Goal: Transaction & Acquisition: Subscribe to service/newsletter

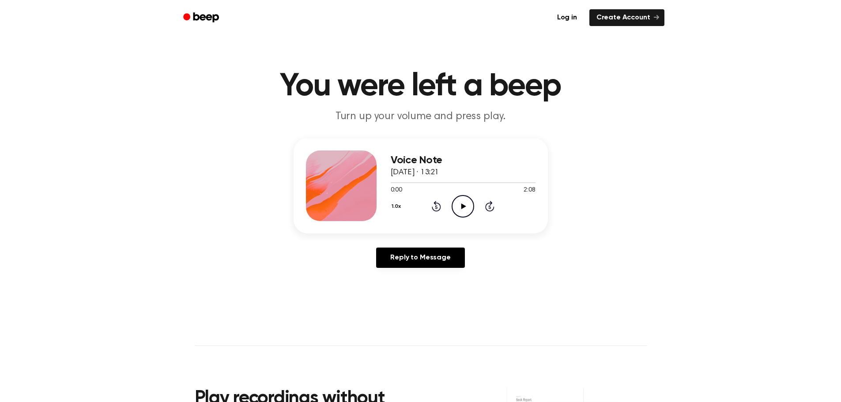
click at [460, 205] on icon "Play Audio" at bounding box center [463, 206] width 23 height 23
click at [501, 181] on div at bounding box center [463, 182] width 145 height 7
click at [463, 184] on div at bounding box center [463, 182] width 145 height 7
click at [432, 181] on div at bounding box center [463, 182] width 145 height 7
click at [437, 205] on icon "Rewind 5 seconds" at bounding box center [436, 205] width 10 height 11
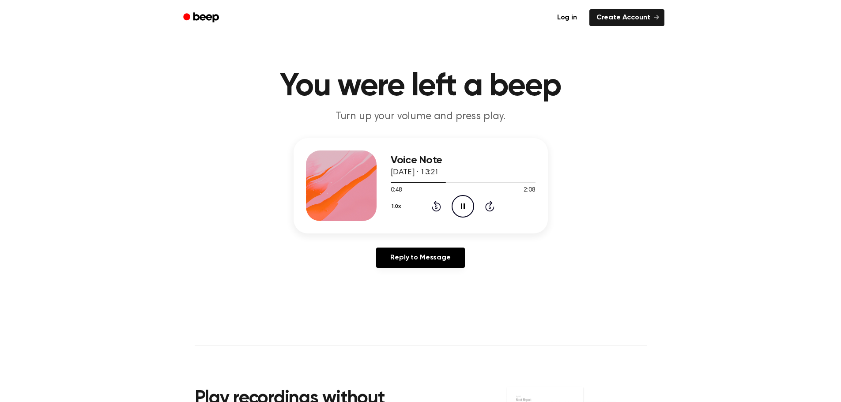
click at [436, 206] on icon at bounding box center [436, 208] width 2 height 4
click at [466, 208] on icon "Pause Audio" at bounding box center [463, 206] width 23 height 23
click at [463, 208] on icon "Pause Audio" at bounding box center [463, 206] width 23 height 23
click at [459, 197] on icon "Play Audio" at bounding box center [463, 206] width 23 height 23
click at [457, 208] on icon "Pause Audio" at bounding box center [463, 206] width 23 height 23
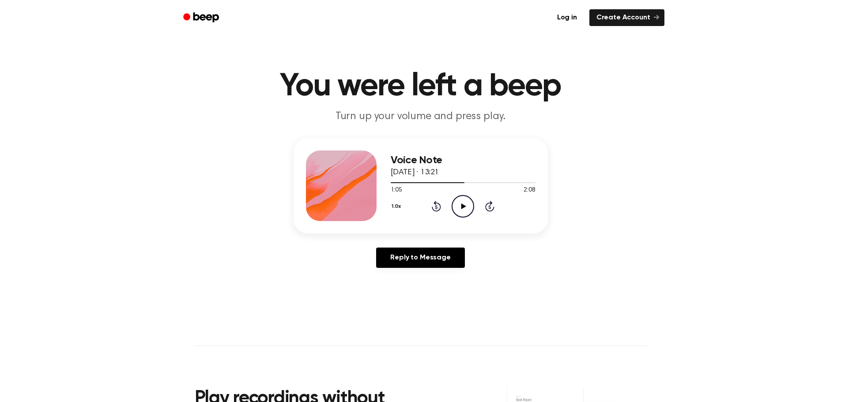
click at [466, 213] on icon "Play Audio" at bounding box center [463, 206] width 23 height 23
click at [440, 181] on div at bounding box center [463, 182] width 145 height 7
click at [458, 206] on icon "Play Audio" at bounding box center [463, 206] width 23 height 23
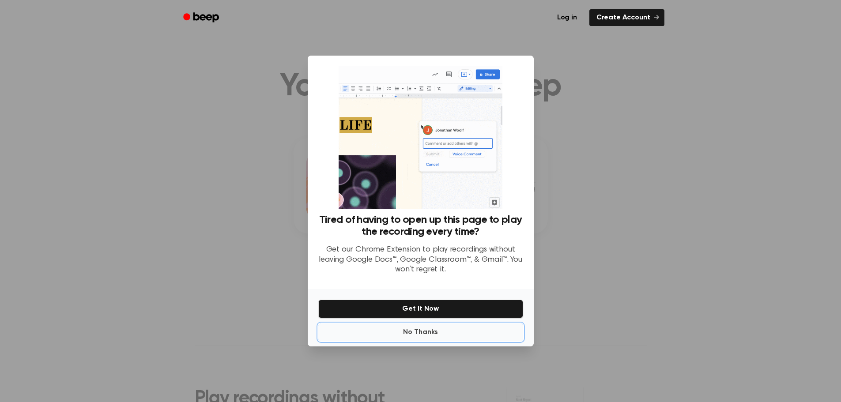
drag, startPoint x: 423, startPoint y: 333, endPoint x: 386, endPoint y: 313, distance: 41.9
click at [387, 314] on div "No Thanks Get It Now" at bounding box center [421, 317] width 226 height 57
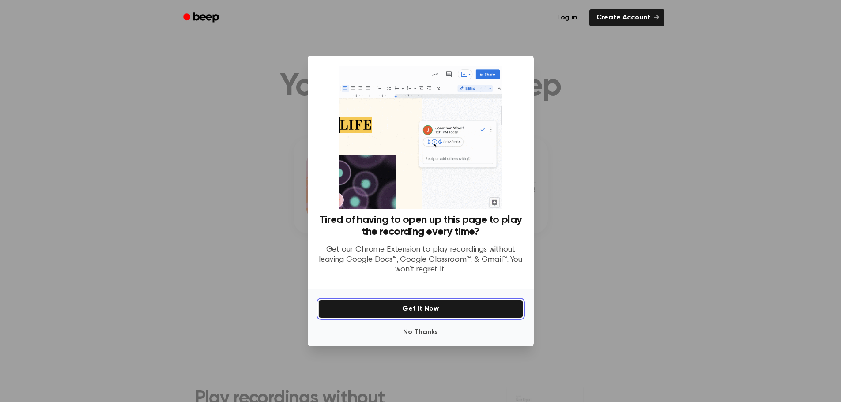
click at [382, 307] on button "Get It Now" at bounding box center [420, 309] width 205 height 19
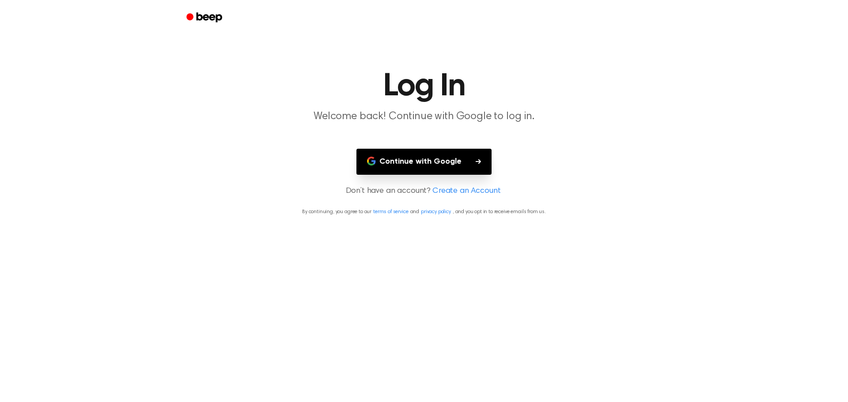
click at [422, 164] on button "Continue with Google" at bounding box center [423, 162] width 135 height 26
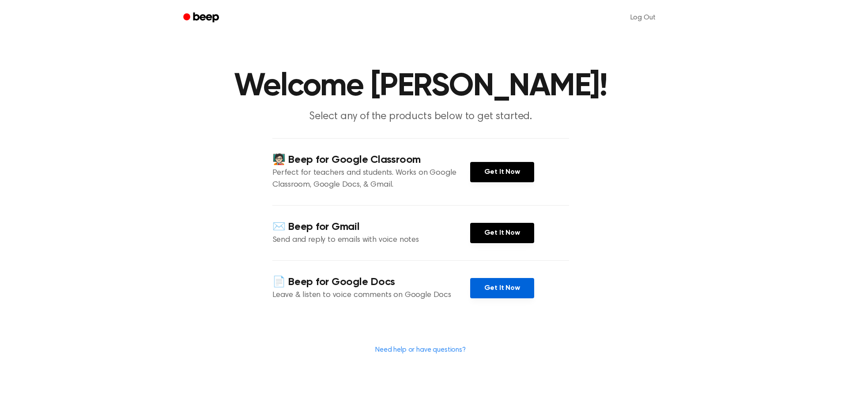
click at [484, 287] on link "Get It Now" at bounding box center [502, 288] width 64 height 20
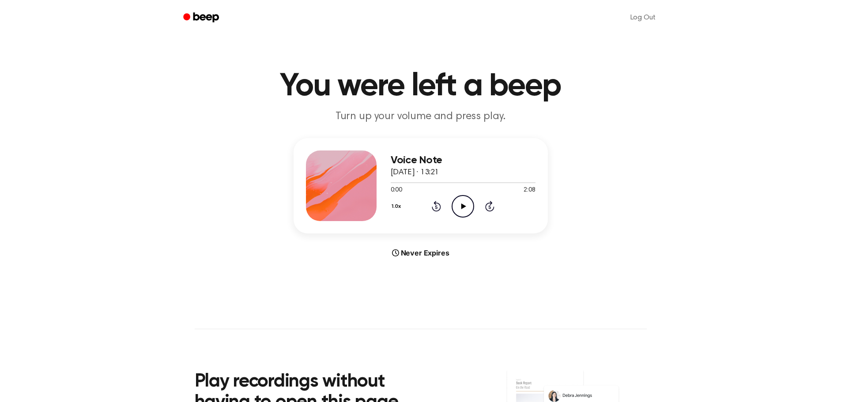
click at [465, 208] on icon "Play Audio" at bounding box center [463, 206] width 23 height 23
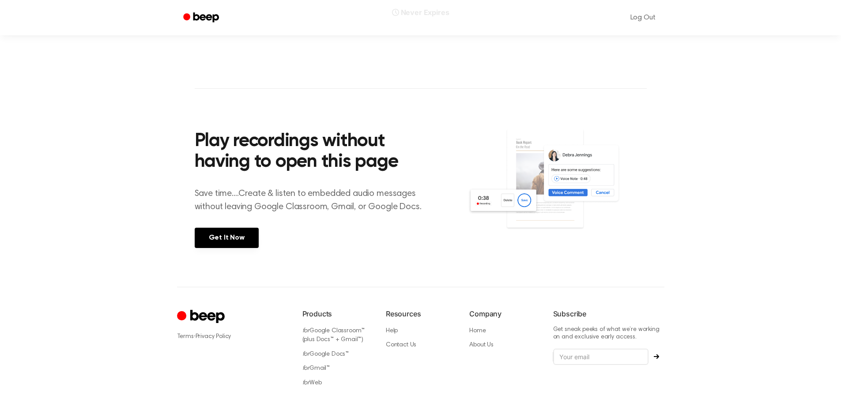
scroll to position [265, 0]
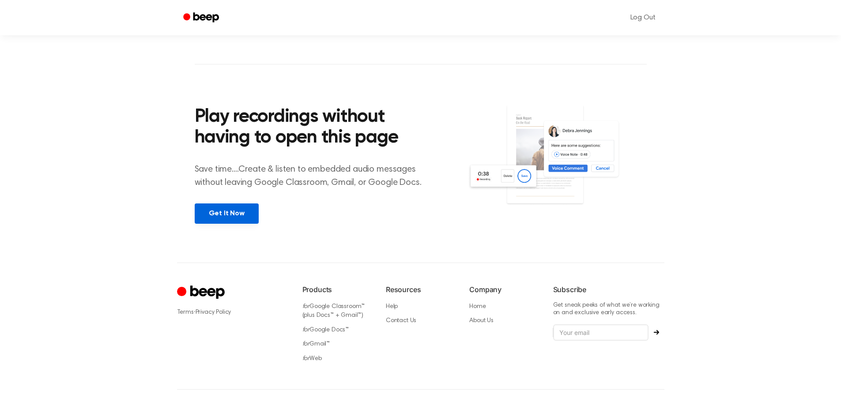
click at [239, 213] on link "Get It Now" at bounding box center [227, 214] width 64 height 20
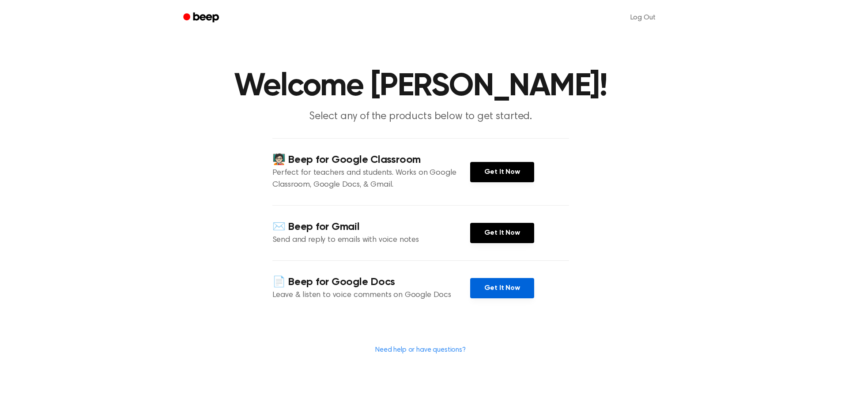
click at [506, 290] on link "Get It Now" at bounding box center [502, 288] width 64 height 20
